Goal: Find specific page/section: Find specific page/section

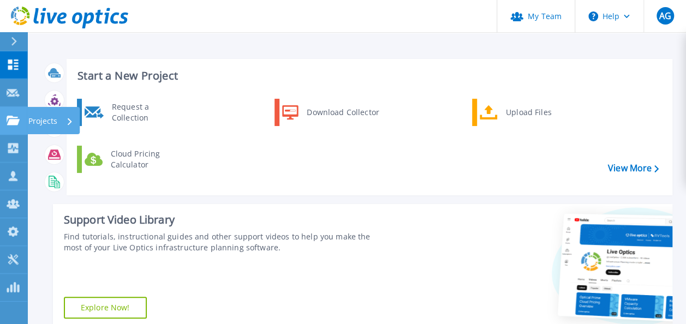
click at [32, 119] on p "Projects" at bounding box center [42, 121] width 29 height 28
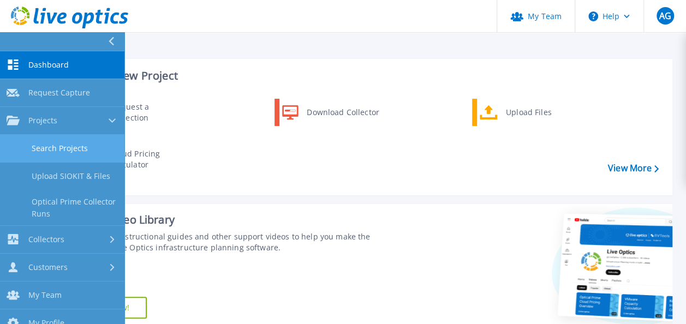
click at [48, 145] on link "Search Projects" at bounding box center [62, 149] width 125 height 28
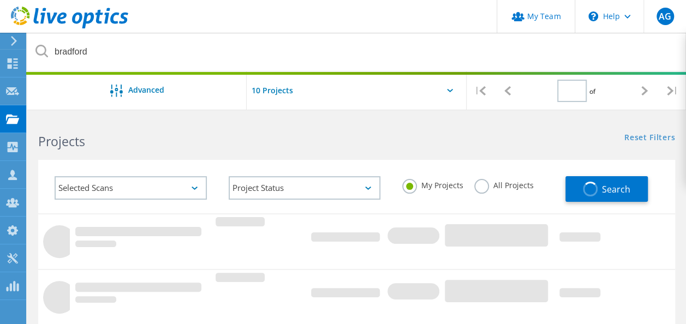
type input "1"
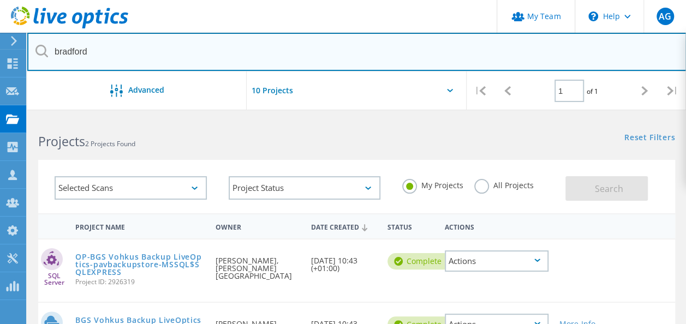
click at [197, 55] on input "bradford" at bounding box center [357, 52] width 660 height 38
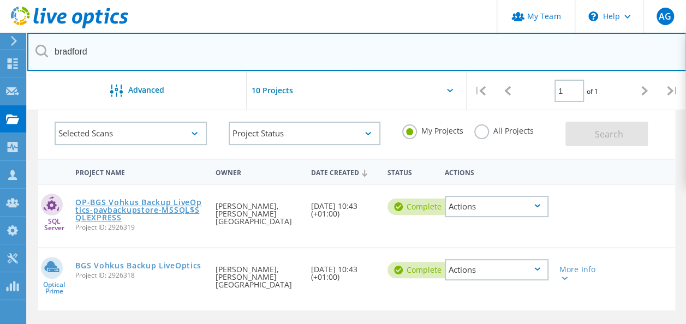
scroll to position [109, 0]
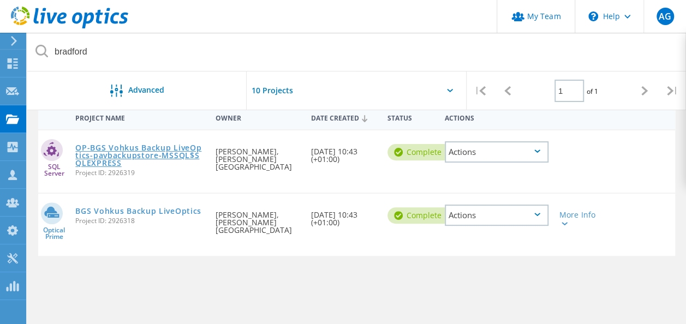
click at [173, 211] on link "BGS Vohkus Backup LiveOptics" at bounding box center [138, 212] width 126 height 8
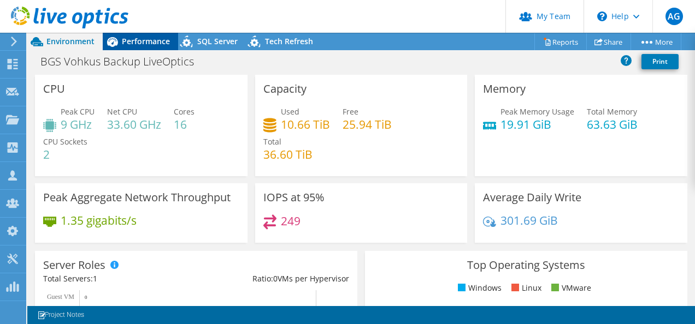
click at [151, 38] on span "Performance" at bounding box center [146, 41] width 48 height 10
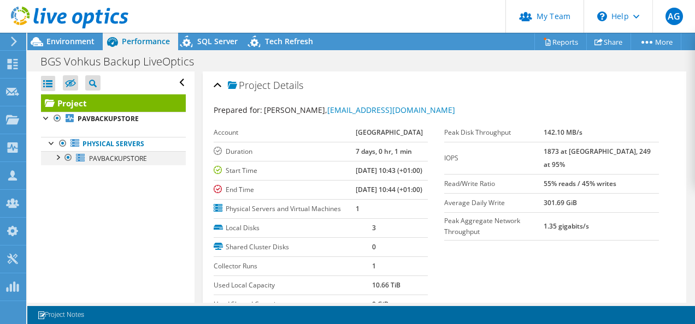
click at [56, 158] on div at bounding box center [57, 156] width 11 height 11
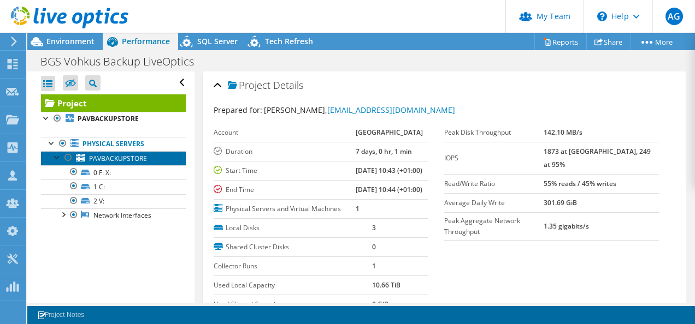
click at [122, 154] on span "PAVBACKUPSTORE" at bounding box center [118, 158] width 58 height 9
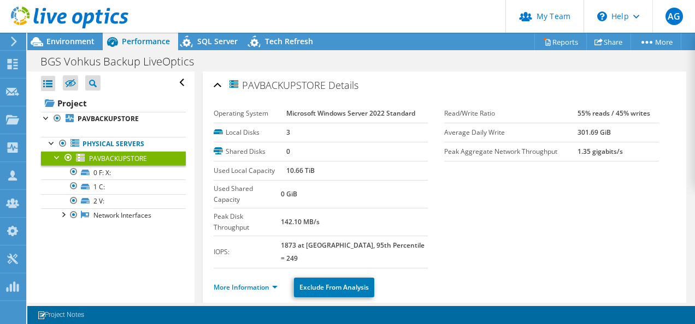
drag, startPoint x: 328, startPoint y: 81, endPoint x: 247, endPoint y: 88, distance: 81.2
click at [247, 88] on h2 "PAVBACKUPSTORE Details" at bounding box center [286, 85] width 145 height 22
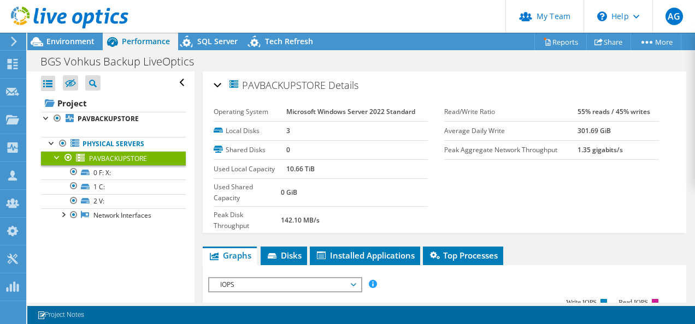
copy span "PAVBACKUPSTORE"
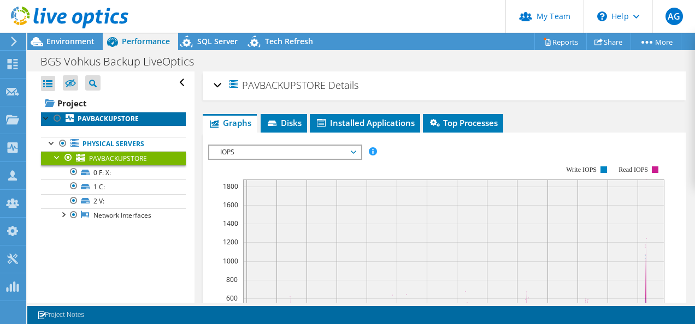
click at [107, 118] on b "PAVBACKUPSTORE" at bounding box center [108, 118] width 61 height 9
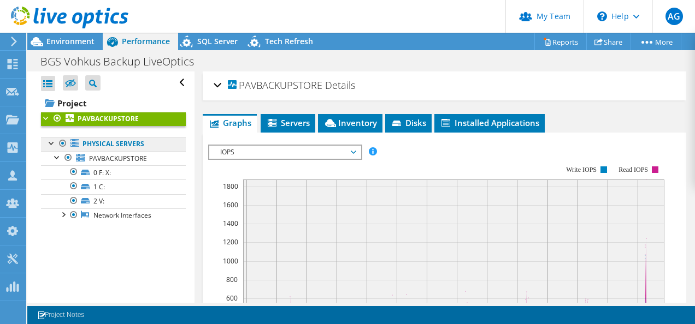
click at [112, 141] on link "Physical Servers" at bounding box center [113, 144] width 145 height 14
drag, startPoint x: 215, startPoint y: 83, endPoint x: 235, endPoint y: 94, distance: 22.8
click at [215, 83] on div "PAVBACKUPSTORE Details" at bounding box center [445, 85] width 462 height 23
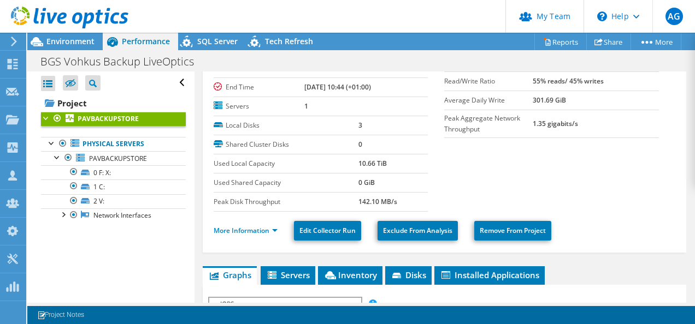
scroll to position [109, 0]
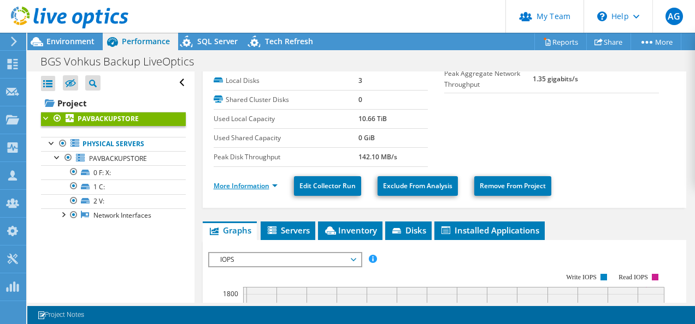
click at [275, 186] on link "More Information" at bounding box center [246, 185] width 64 height 9
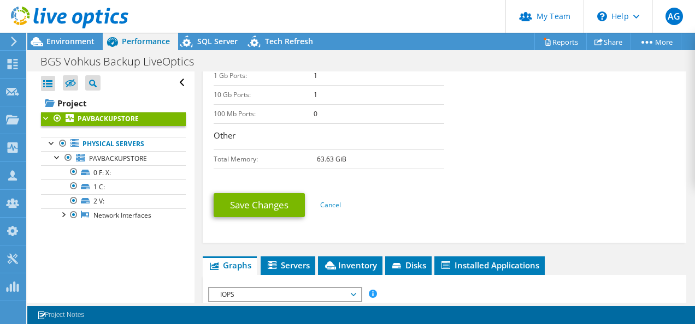
scroll to position [491, 0]
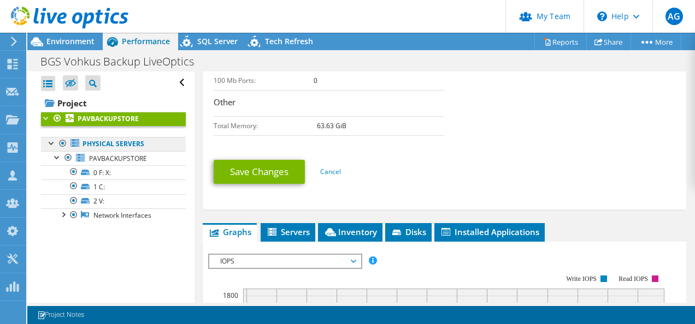
click at [112, 144] on link "Physical Servers" at bounding box center [113, 144] width 145 height 14
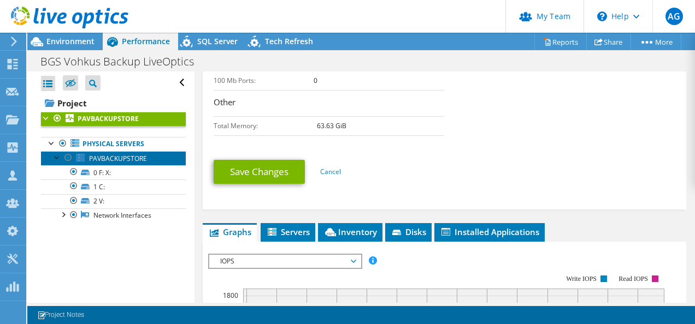
click at [120, 159] on span "PAVBACKUPSTORE" at bounding box center [118, 158] width 58 height 9
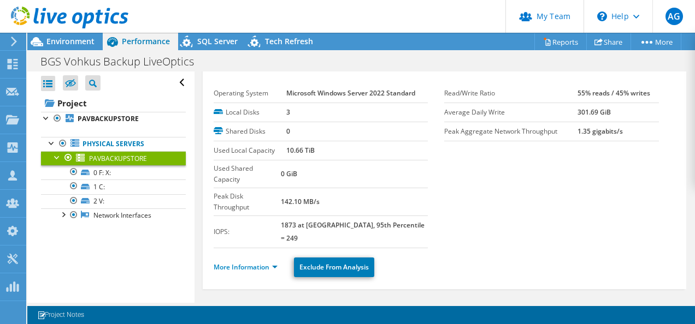
scroll to position [0, 0]
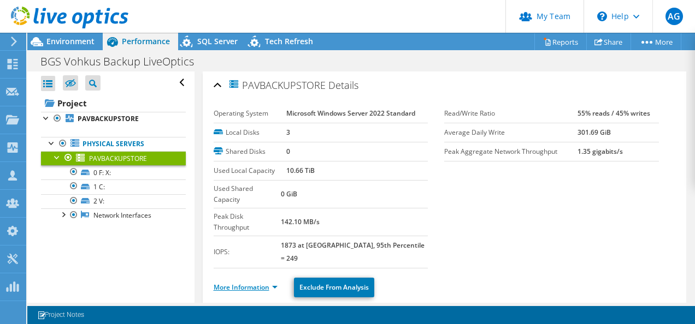
click at [276, 283] on link "More Information" at bounding box center [246, 287] width 64 height 9
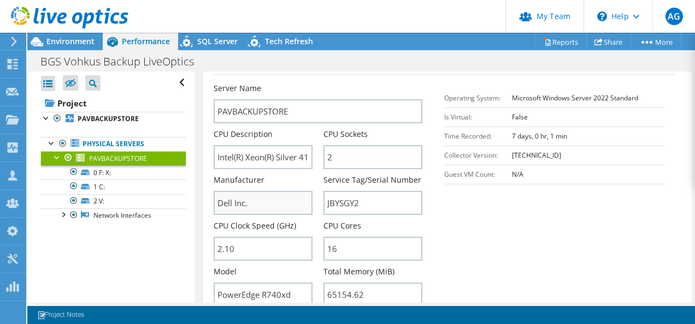
scroll to position [273, 0]
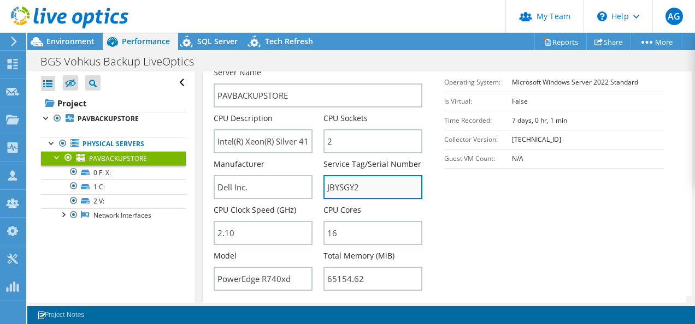
click at [336, 175] on input "JBYSGY2" at bounding box center [372, 187] width 99 height 24
